Goal: Entertainment & Leisure: Consume media (video, audio)

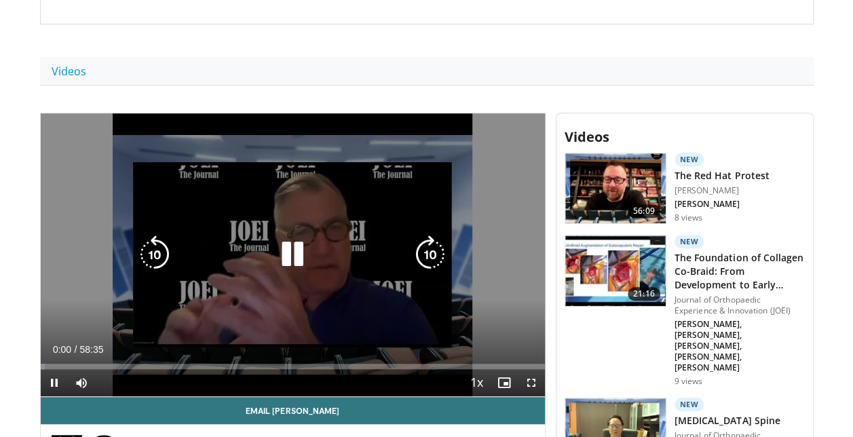
scroll to position [339, 0]
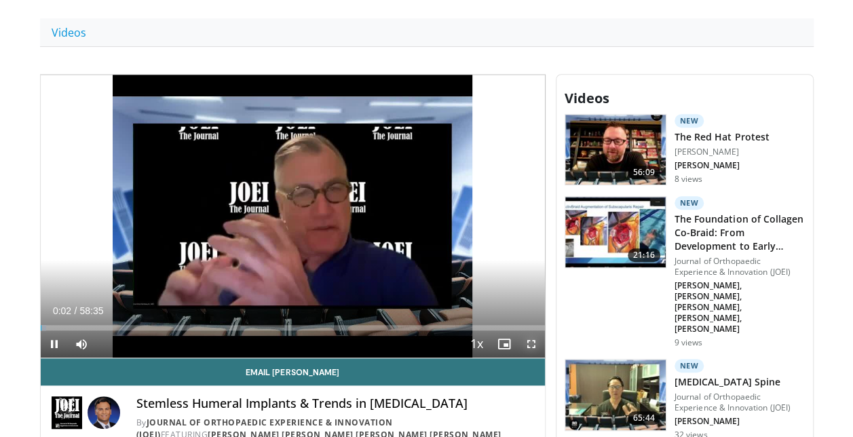
click at [529, 341] on span "Video Player" at bounding box center [531, 343] width 27 height 27
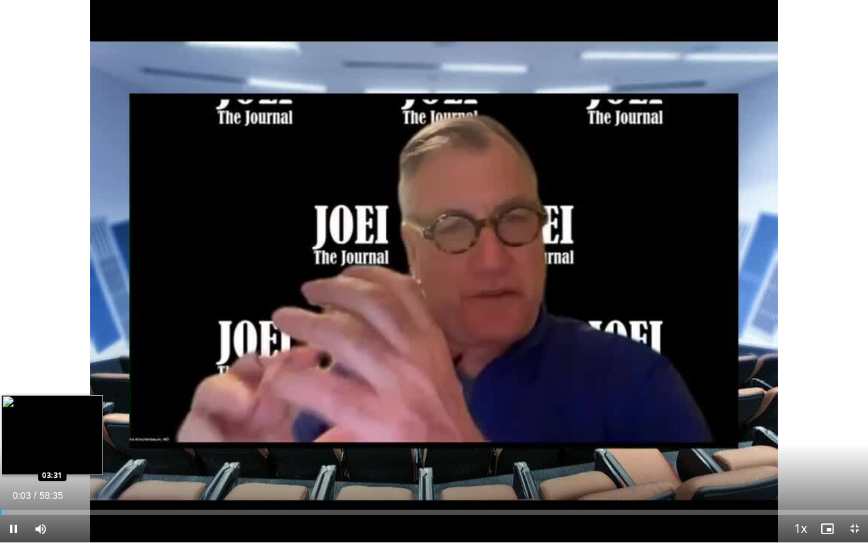
click at [52, 436] on div "Loaded : 1.13% 00:04 03:31" at bounding box center [434, 512] width 868 height 5
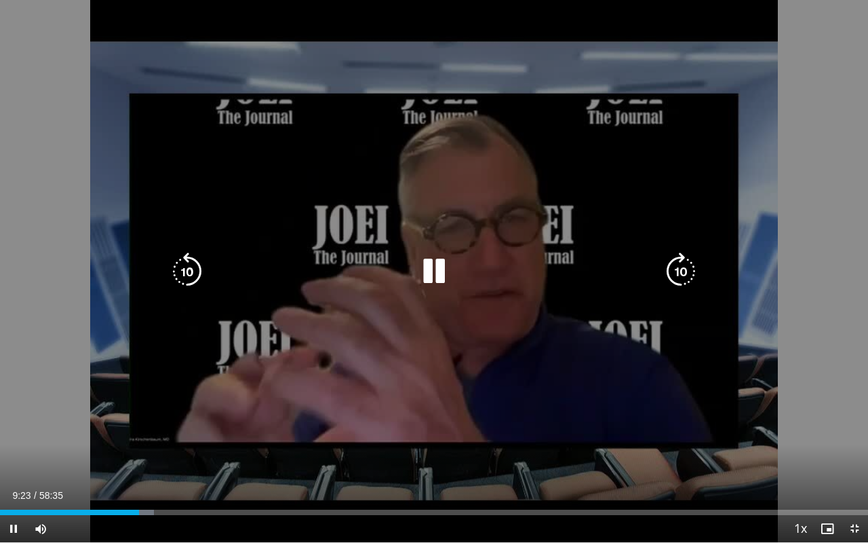
click at [430, 278] on icon "Video Player" at bounding box center [434, 271] width 38 height 38
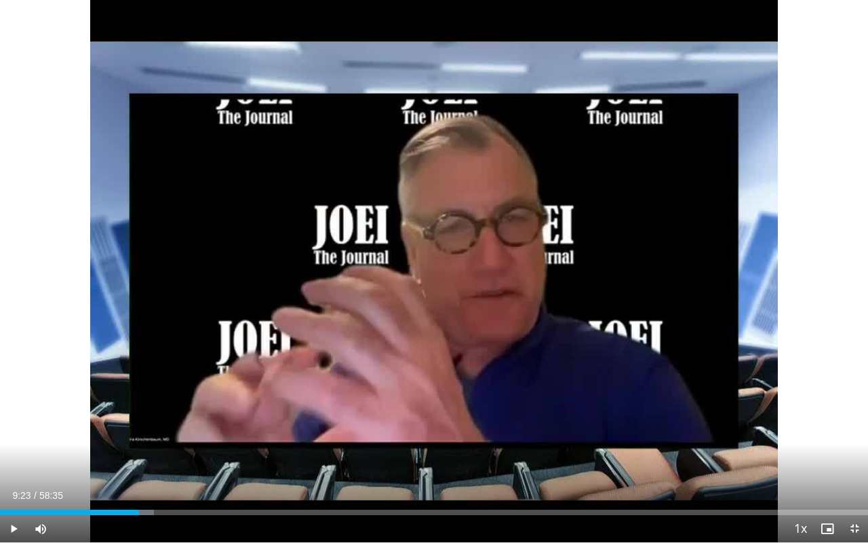
click at [430, 278] on div "10 seconds Tap to unmute" at bounding box center [434, 271] width 868 height 542
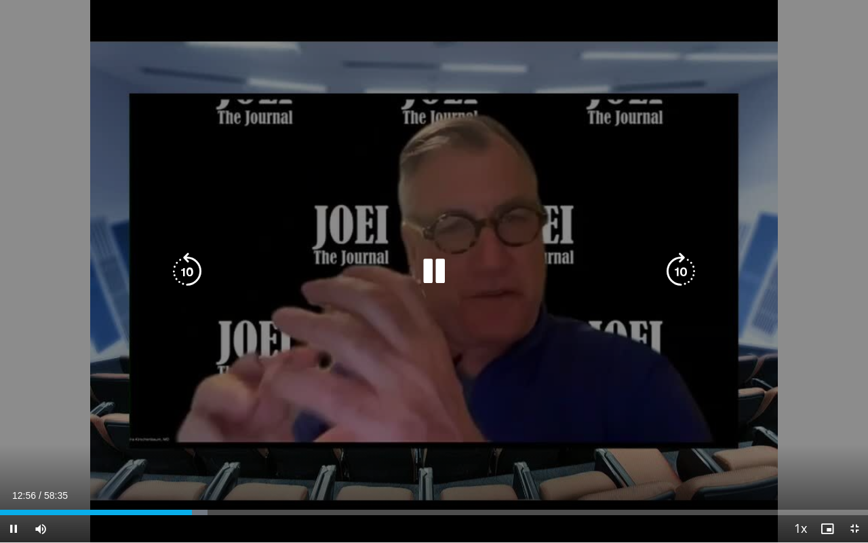
click at [687, 272] on icon "Video Player" at bounding box center [681, 271] width 38 height 38
click at [681, 277] on icon "Video Player" at bounding box center [681, 271] width 38 height 38
click at [429, 269] on icon "Video Player" at bounding box center [434, 271] width 38 height 38
click at [427, 283] on icon "Video Player" at bounding box center [434, 271] width 38 height 38
click at [427, 269] on icon "Video Player" at bounding box center [434, 271] width 38 height 38
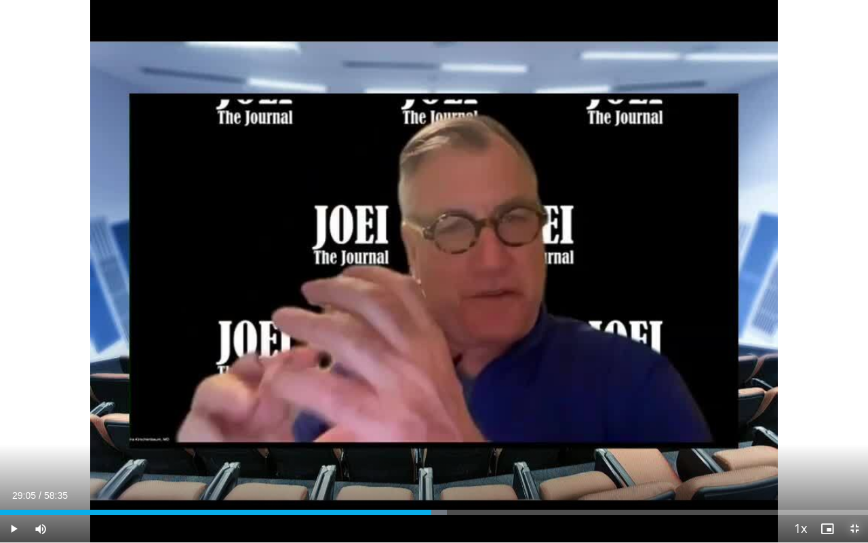
click at [852, 436] on span "Video Player" at bounding box center [854, 528] width 27 height 27
